Goal: Transaction & Acquisition: Book appointment/travel/reservation

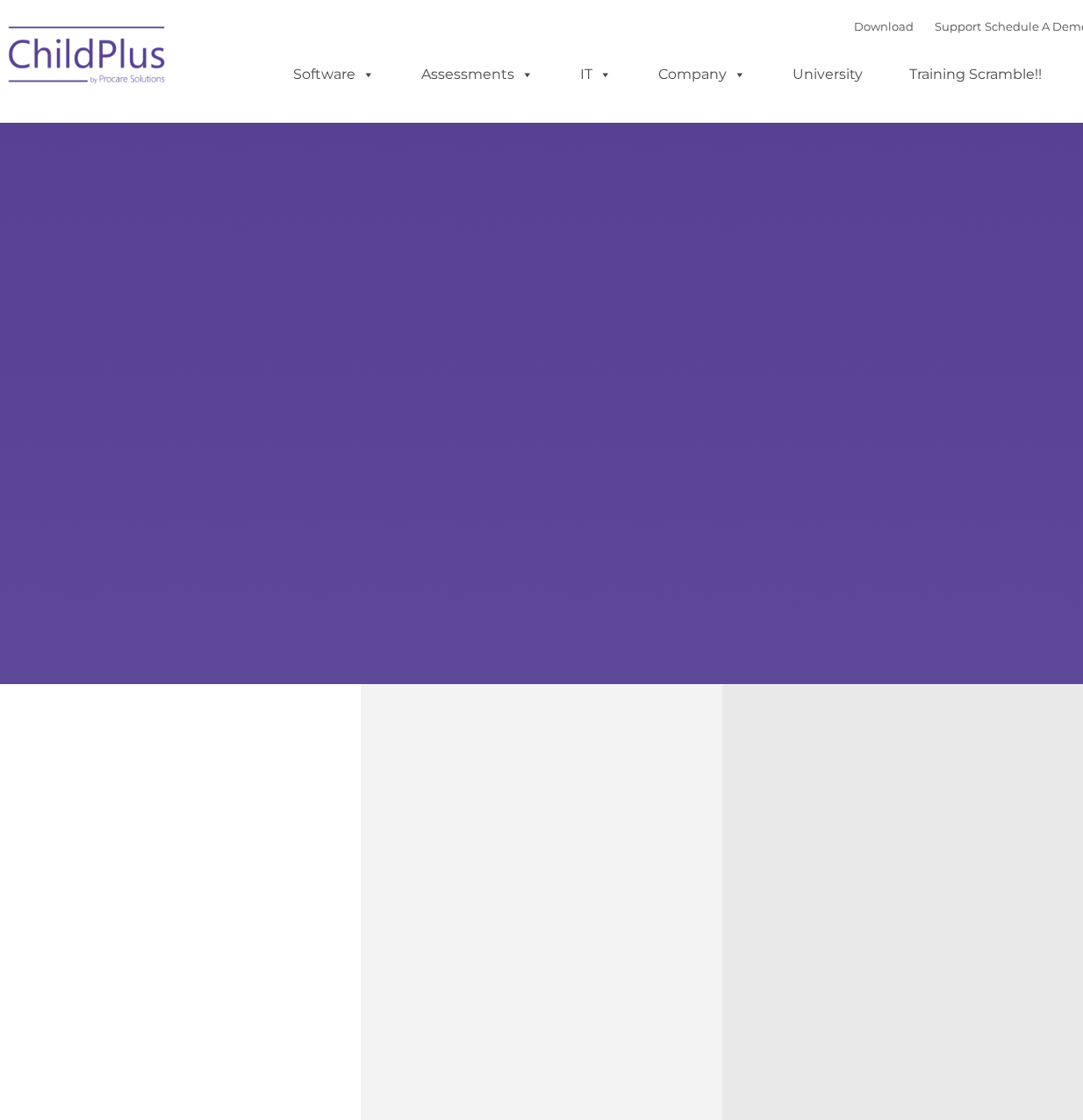
type input ""
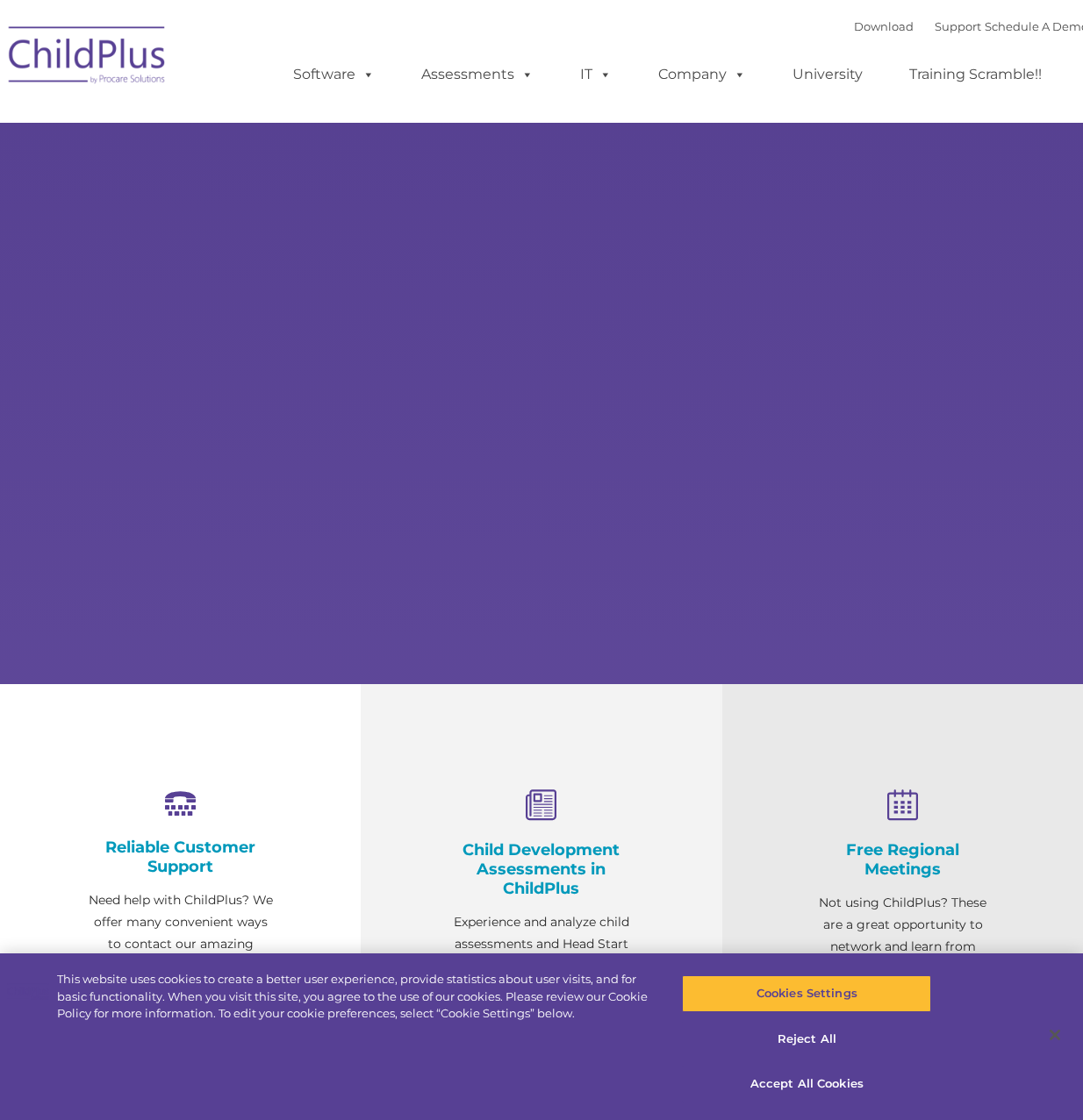
select select "MEDIUM"
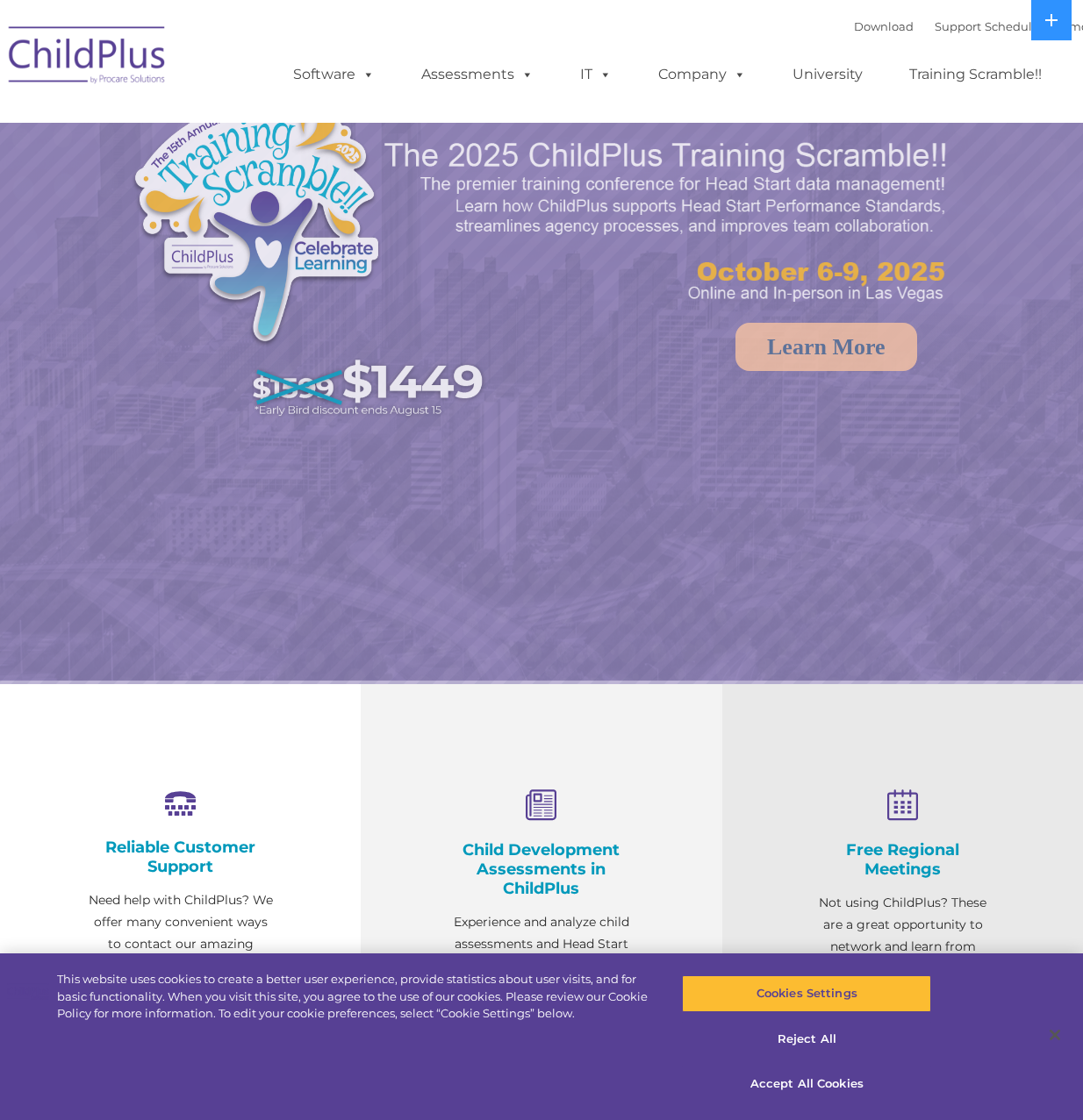
select select "MEDIUM"
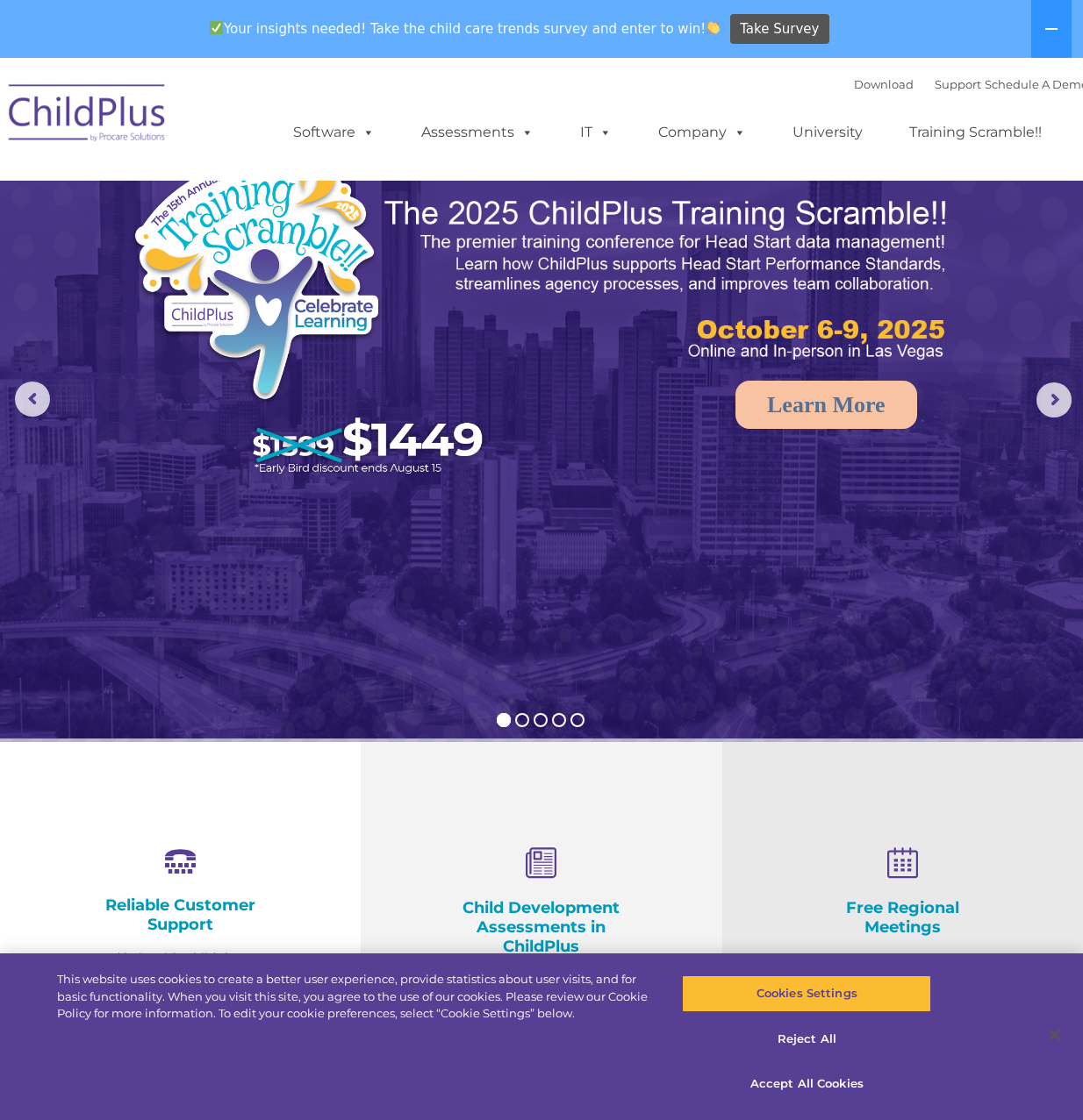
click at [508, 575] on img at bounding box center [542, 398] width 1083 height 681
click at [544, 309] on img at bounding box center [668, 280] width 570 height 170
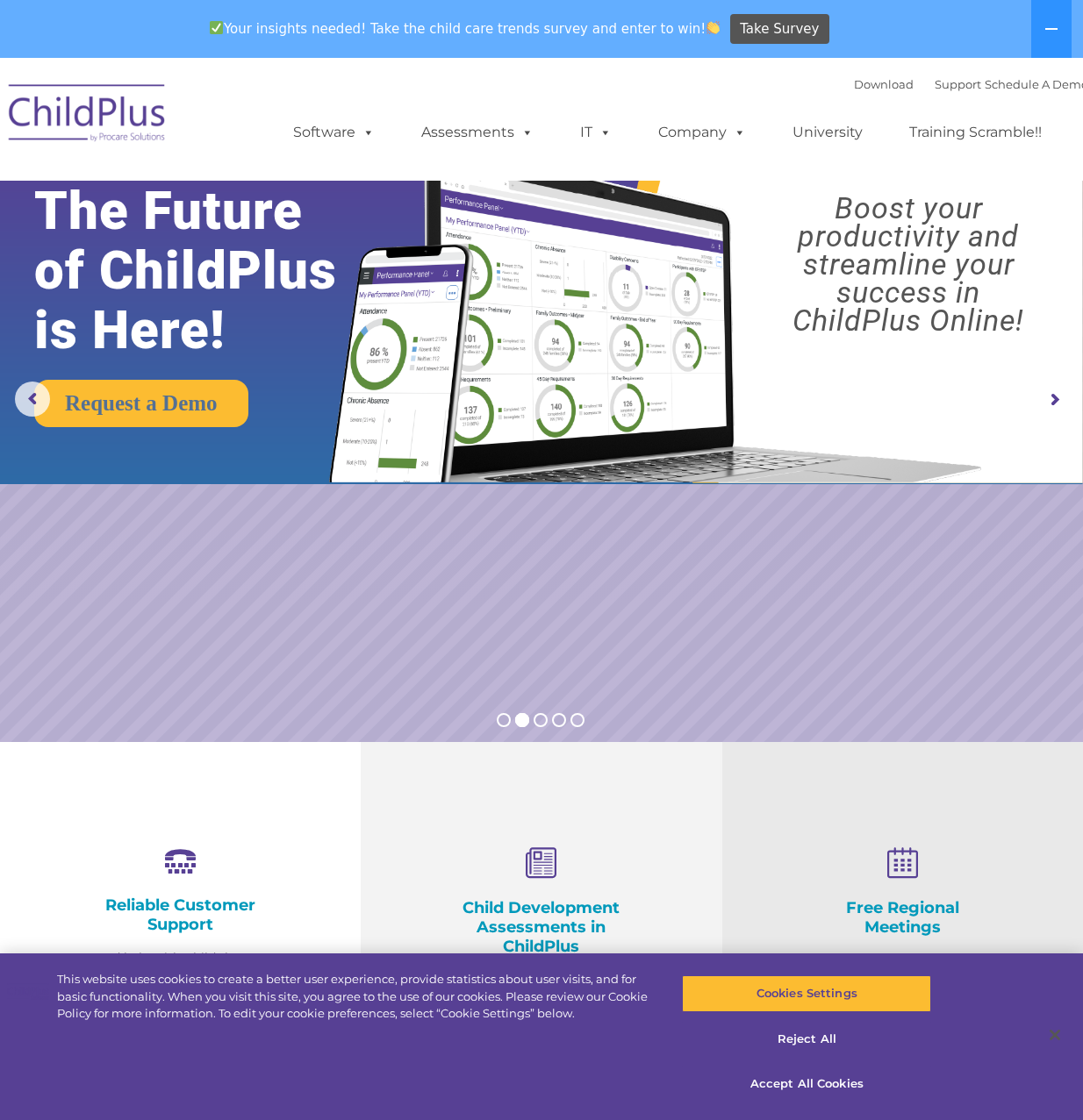
click at [655, 654] on rs-slide "Request a Demo The Future of ChildPlus is Here! Boost your productivity and str…" at bounding box center [542, 399] width 1083 height 684
